Goal: Transaction & Acquisition: Subscribe to service/newsletter

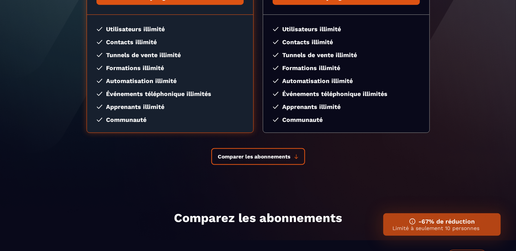
scroll to position [127, 0]
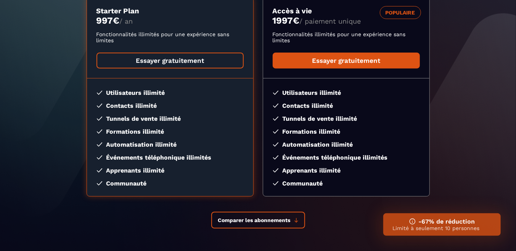
click at [175, 66] on link "Essayer gratuitement" at bounding box center [170, 61] width 147 height 16
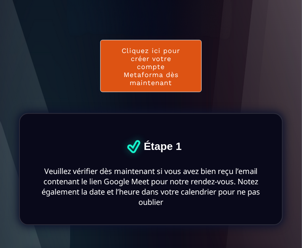
scroll to position [217, 0]
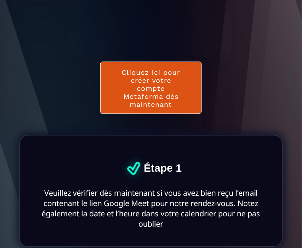
click at [114, 95] on button "Cliquez ici pour créer votre compte Metaforma dès maintenant" at bounding box center [151, 88] width 102 height 52
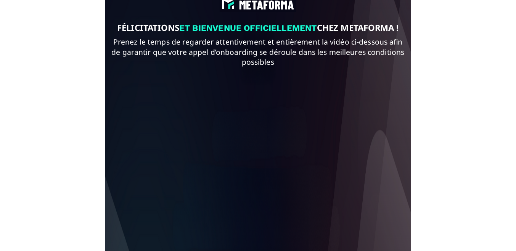
scroll to position [0, 0]
